Goal: Find specific page/section: Find specific page/section

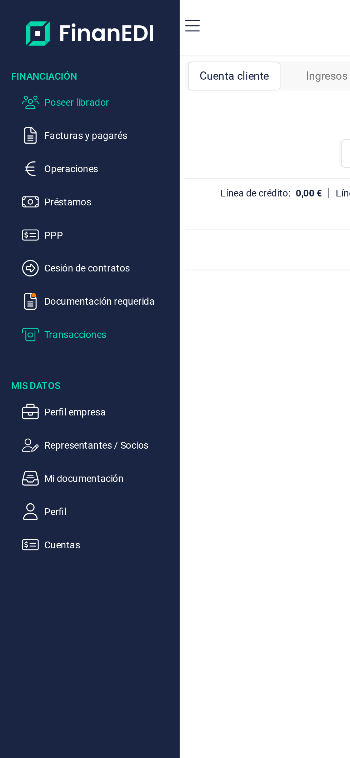
click at [48, 49] on p "Poseer librador" at bounding box center [56, 53] width 67 height 9
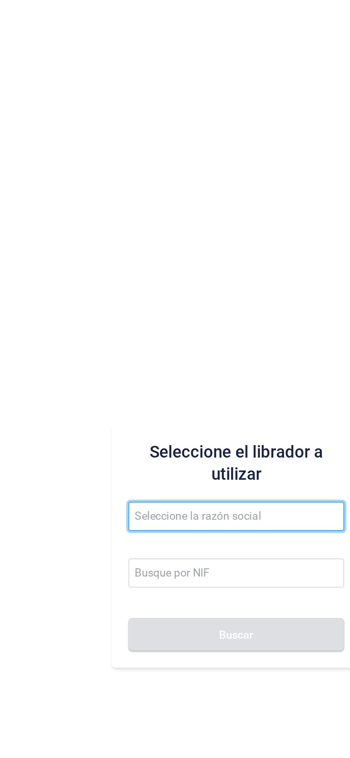
click at [199, 381] on input "text" at bounding box center [221, 378] width 111 height 15
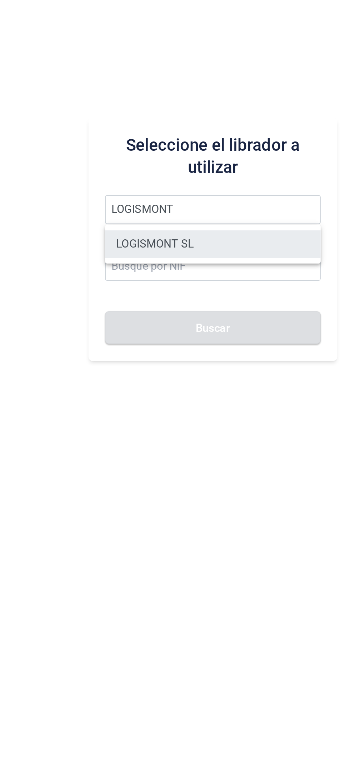
click at [232, 394] on li "LOGISMONT SL" at bounding box center [221, 396] width 111 height 14
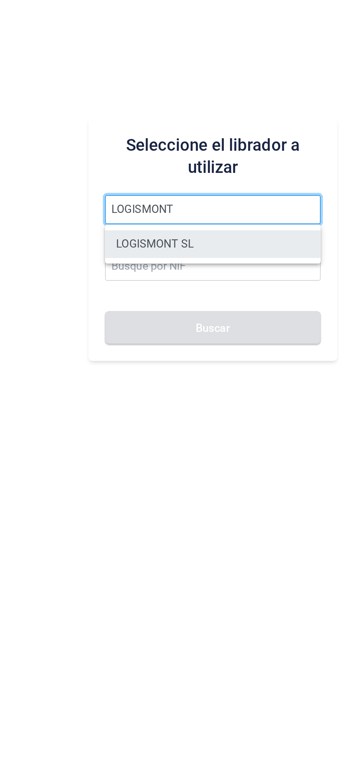
type input "LOGISMONT SL"
type input "B70662150"
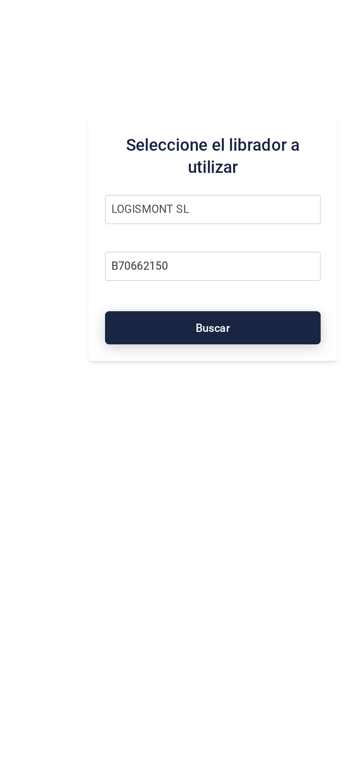
click at [227, 442] on span "Buscar" at bounding box center [222, 439] width 18 height 5
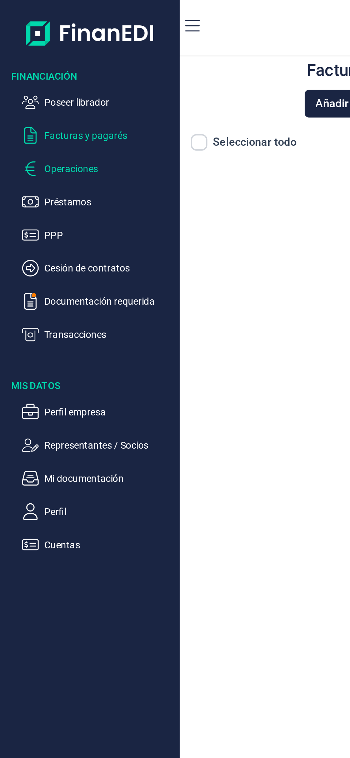
click at [51, 84] on p "Operaciones" at bounding box center [56, 87] width 67 height 9
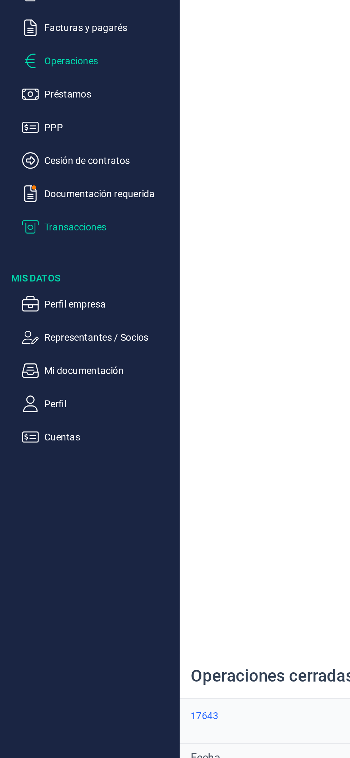
click at [48, 170] on p "Transacciones" at bounding box center [56, 173] width 67 height 9
